Goal: Task Accomplishment & Management: Use online tool/utility

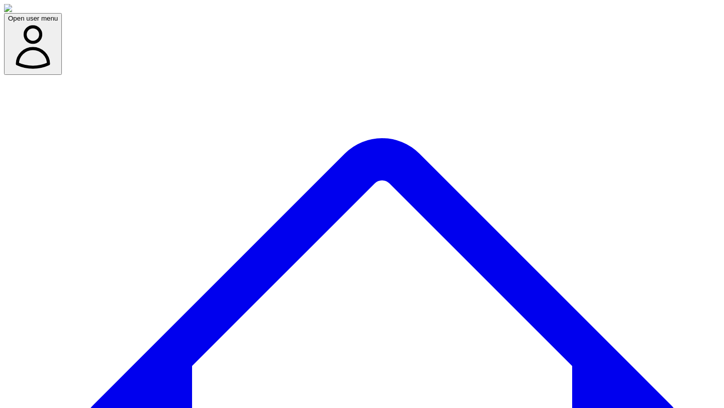
type input "**********"
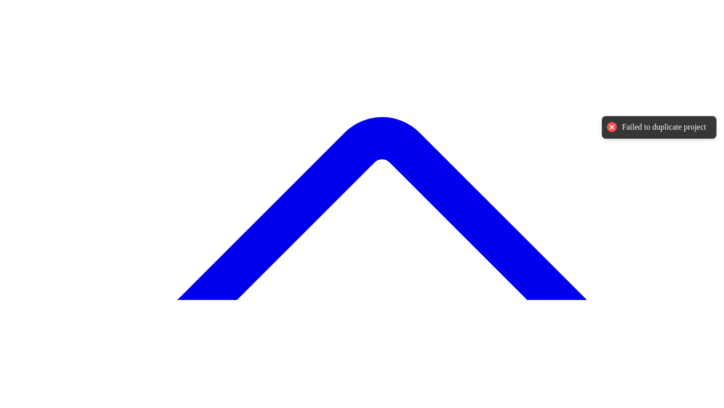
scroll to position [142, 0]
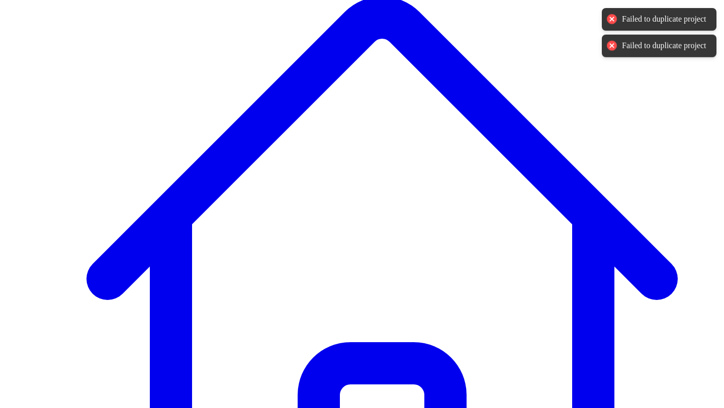
scroll to position [0, 0]
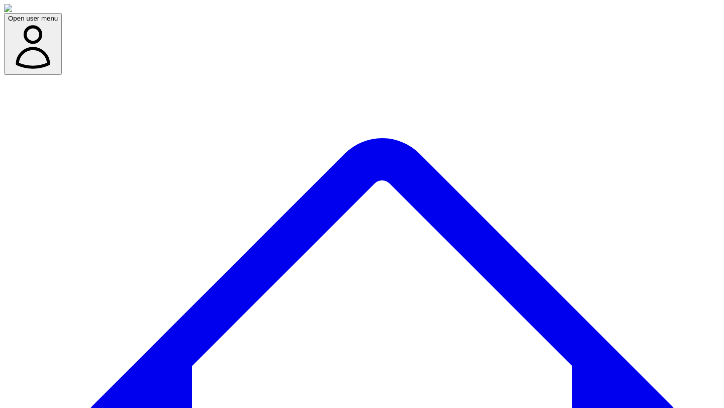
scroll to position [114, 0]
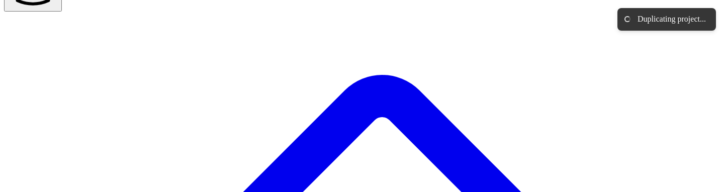
scroll to position [62, 0]
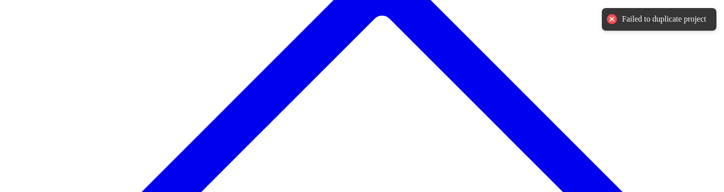
scroll to position [168, 0]
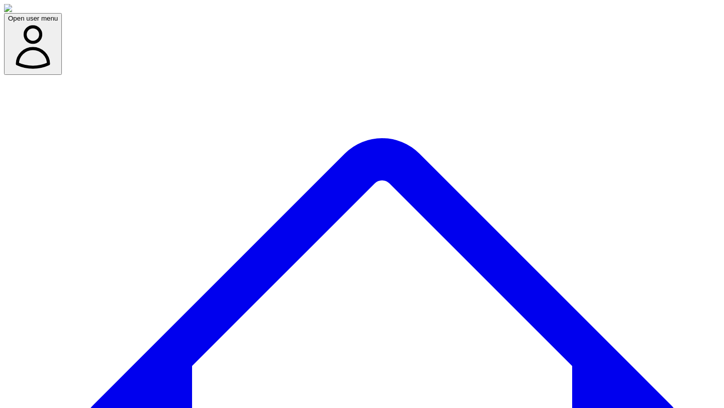
click at [58, 22] on icon "button" at bounding box center [33, 47] width 50 height 50
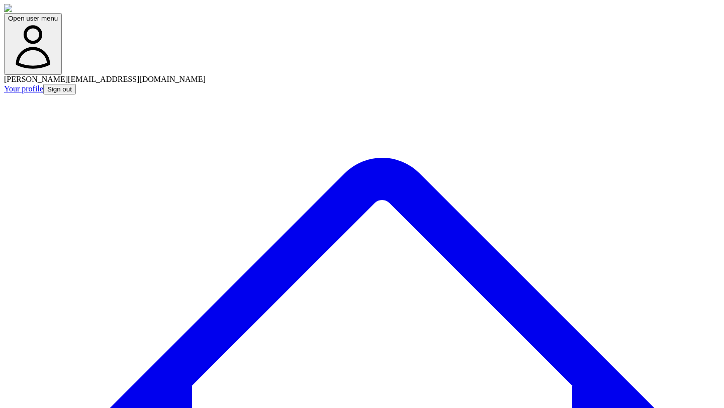
click at [435, 16] on div "Open user menu victor@leapshq.com Your profile Sign out" at bounding box center [362, 49] width 716 height 90
